Goal: Navigation & Orientation: Find specific page/section

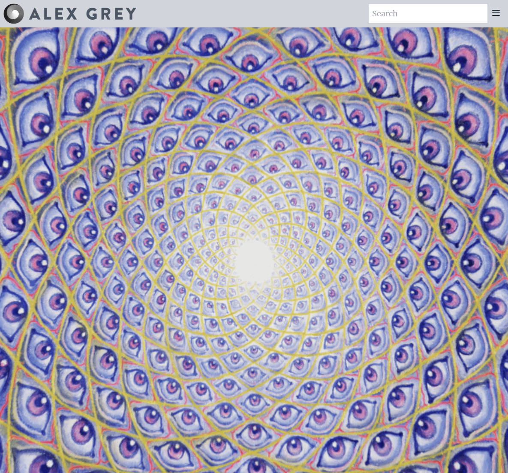
click at [256, 57] on video "Your browser does not support the video tag." at bounding box center [254, 264] width 857 height 482
click at [495, 15] on icon at bounding box center [495, 12] width 7 height 5
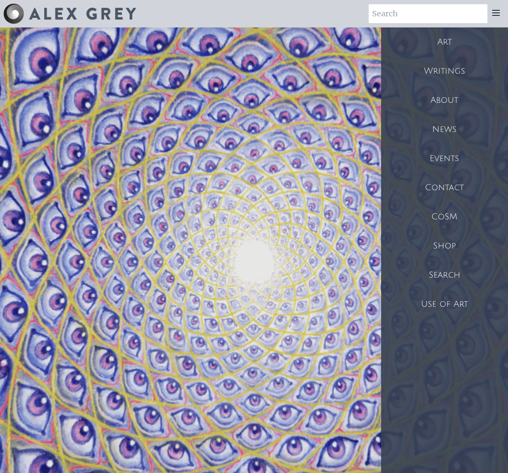
click at [455, 70] on div "Writings" at bounding box center [444, 71] width 127 height 29
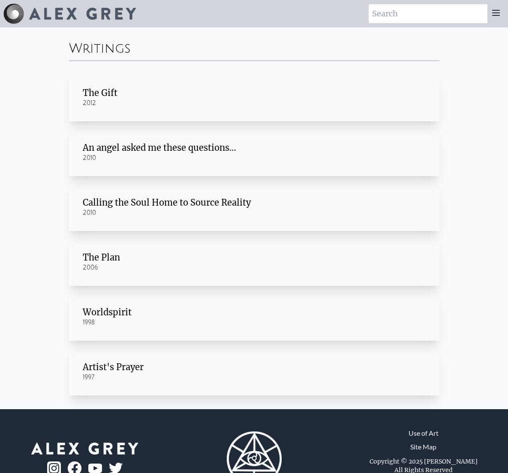
click at [500, 14] on icon at bounding box center [495, 13] width 10 height 10
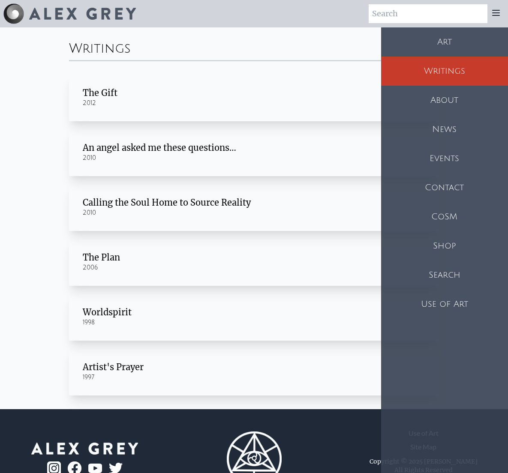
click at [453, 243] on div "Shop" at bounding box center [444, 245] width 127 height 29
